Goal: Task Accomplishment & Management: Manage account settings

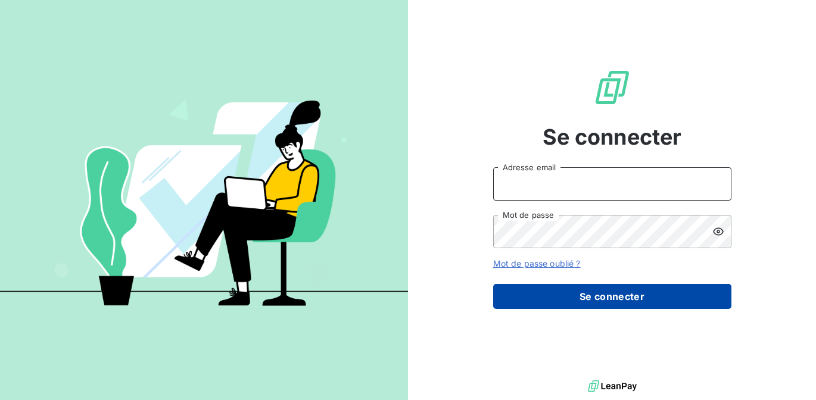
type input "audrey.araminthe@junto.fr"
click at [633, 300] on button "Se connecter" at bounding box center [612, 296] width 238 height 25
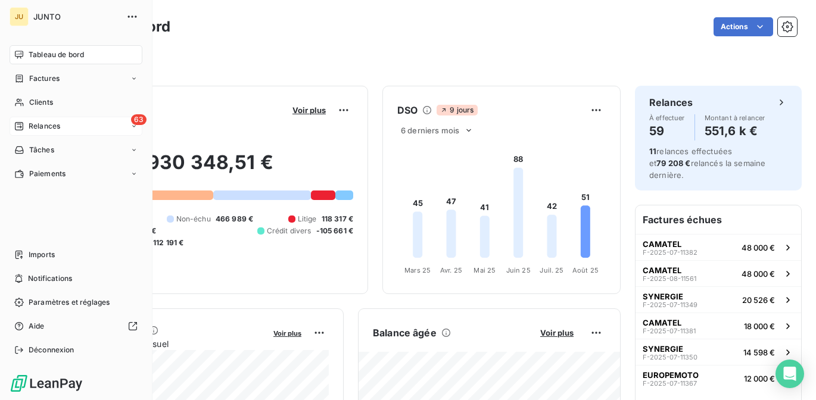
click at [32, 123] on span "Relances" at bounding box center [45, 126] width 32 height 11
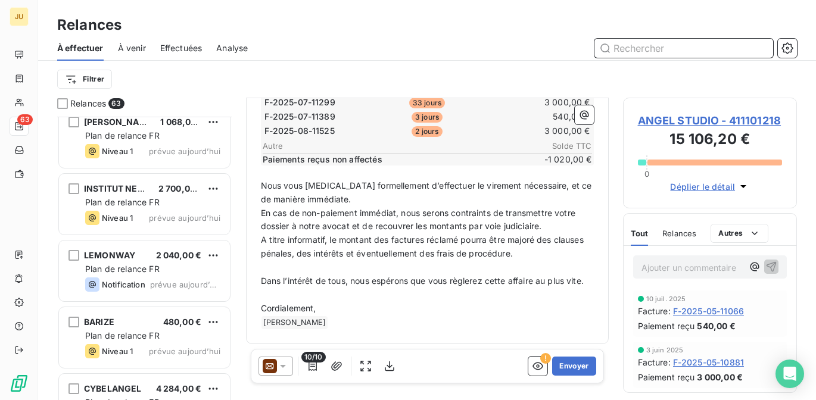
scroll to position [3921, 0]
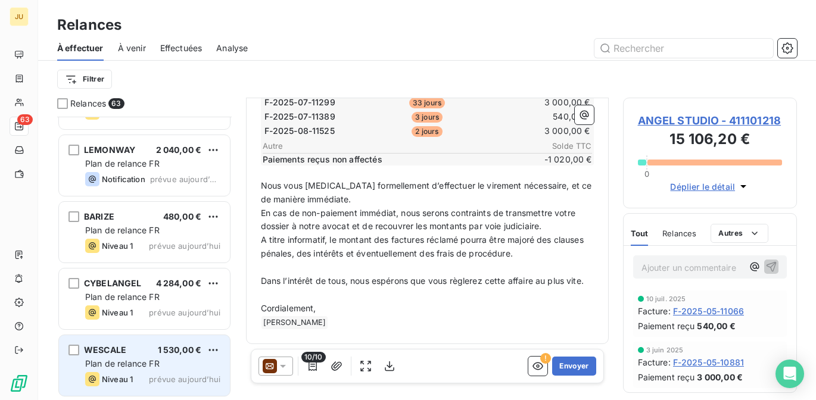
click at [151, 358] on div "Plan de relance FR" at bounding box center [152, 364] width 135 height 12
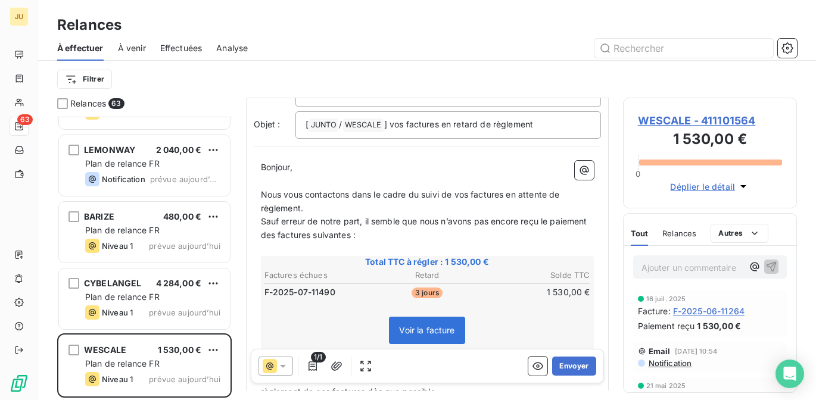
scroll to position [93, 0]
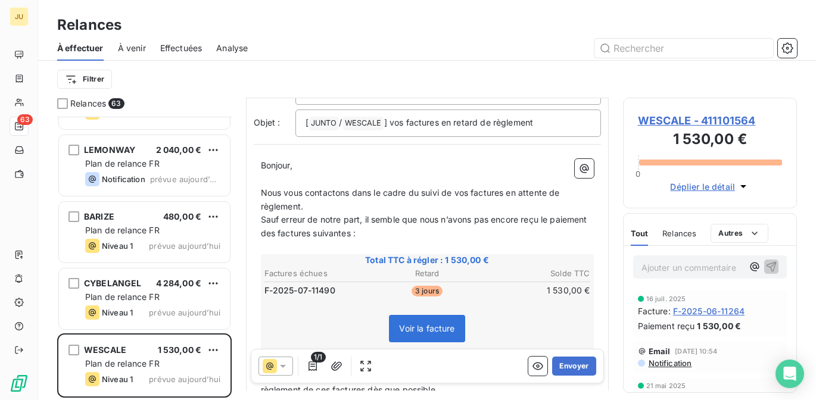
click at [476, 186] on p "Nous vous contactons dans le cadre du suivi de vos factures en attente de règle…" at bounding box center [427, 199] width 333 height 27
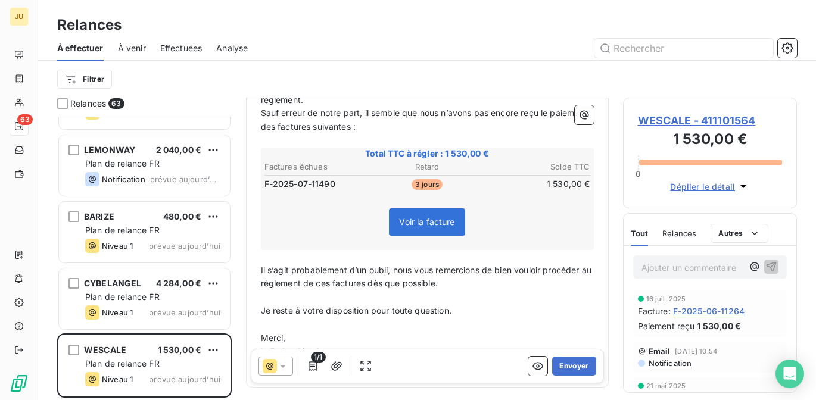
scroll to position [227, 0]
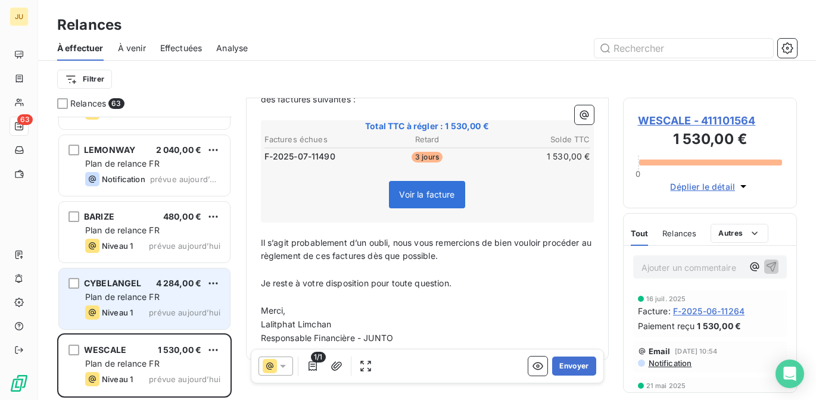
click at [116, 291] on div "CYBELANGEL 4 284,00 € Plan de relance FR Niveau 1 prévue [DATE]" at bounding box center [144, 299] width 171 height 61
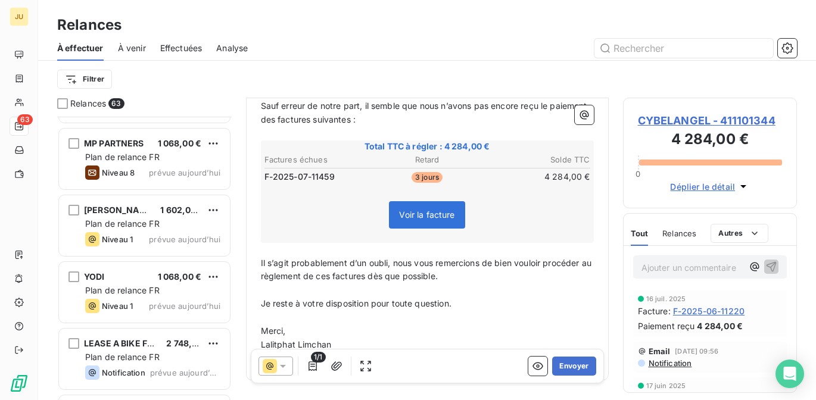
scroll to position [3319, 0]
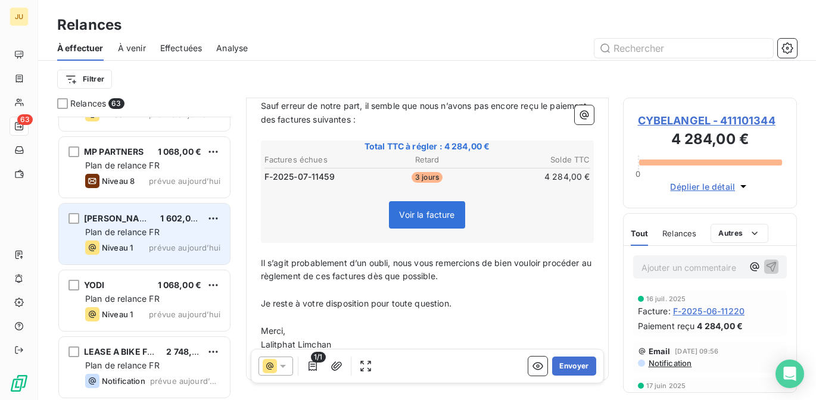
click at [184, 249] on span "prévue aujourd’hui" at bounding box center [184, 248] width 71 height 10
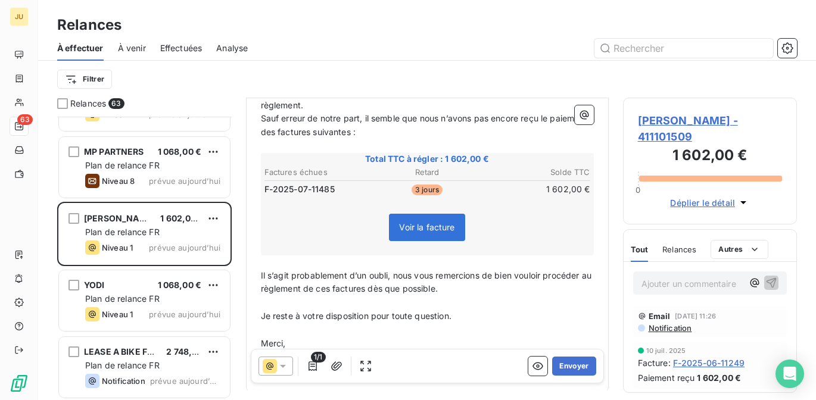
scroll to position [203, 0]
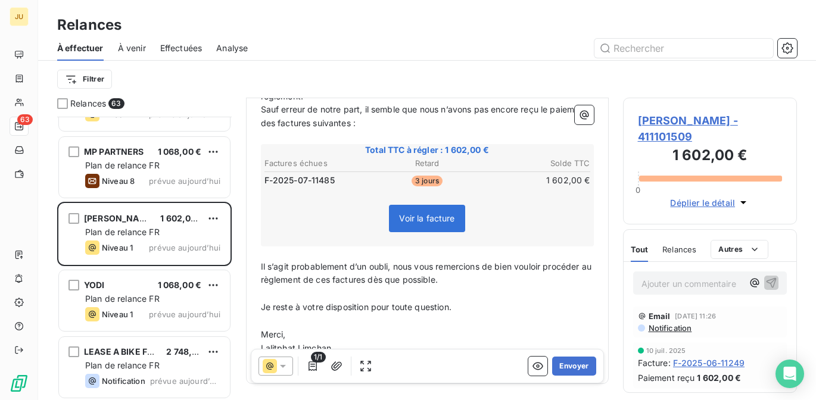
click at [680, 324] on span "Notification" at bounding box center [670, 329] width 45 height 10
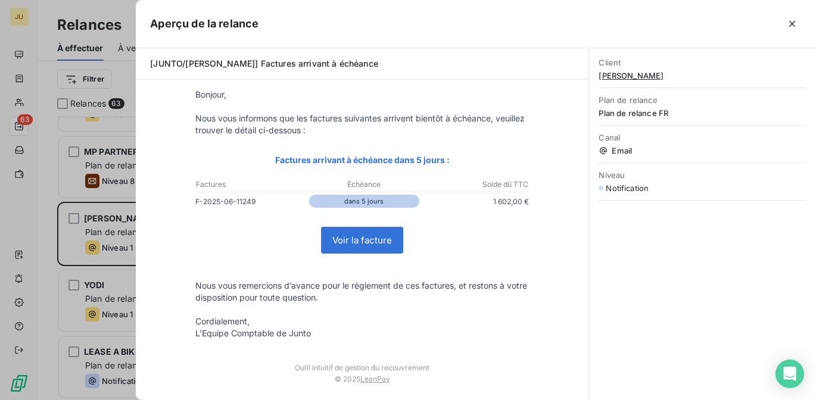
scroll to position [118, 0]
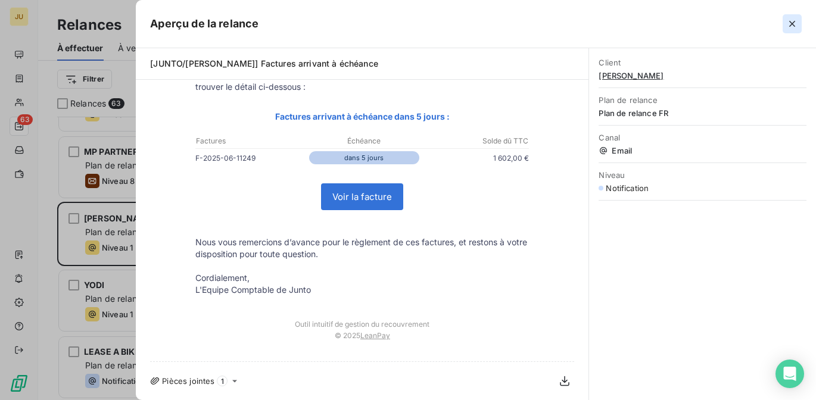
click at [794, 25] on icon "button" at bounding box center [792, 24] width 6 height 6
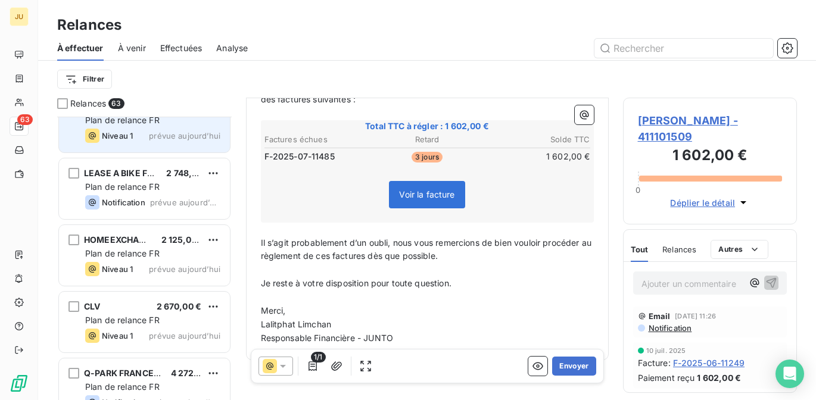
scroll to position [3519, 0]
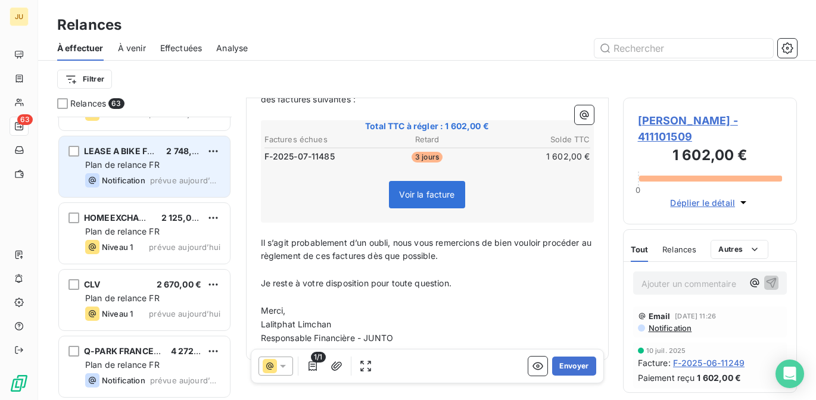
click at [146, 195] on div "LEASE A BIKE FRANCE 2 748,00 € Plan de relance FR Notification prévue [DATE]" at bounding box center [144, 166] width 171 height 61
